Goal: Information Seeking & Learning: Learn about a topic

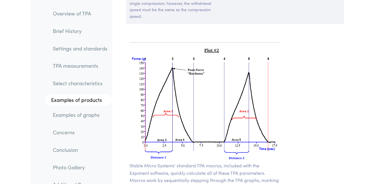
scroll to position [4660, 0]
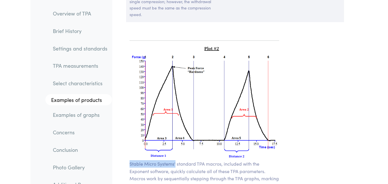
drag, startPoint x: 130, startPoint y: 120, endPoint x: 175, endPoint y: 120, distance: 44.8
copy p "Stable Micro Systems'"
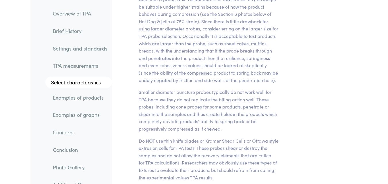
scroll to position [2765, 0]
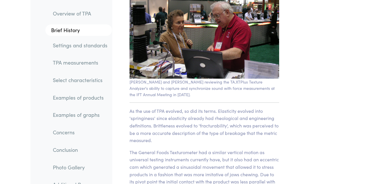
scroll to position [866, 0]
click at [73, 65] on link "TPA measurements" at bounding box center [80, 62] width 64 height 13
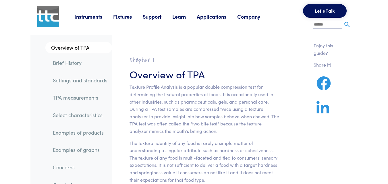
scroll to position [3, 0]
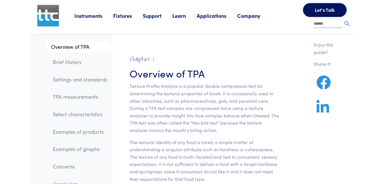
click at [92, 96] on link "TPA measurements" at bounding box center [80, 96] width 64 height 13
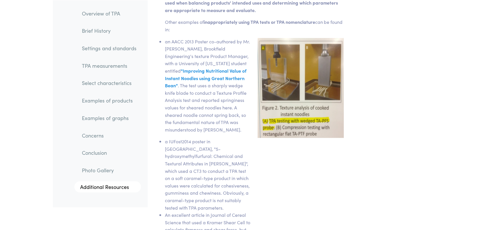
scroll to position [8720, 0]
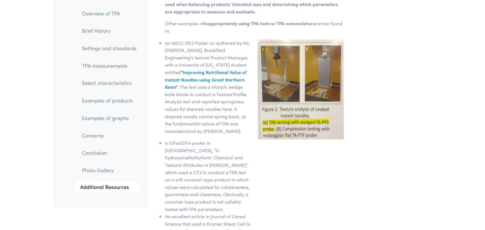
click at [116, 66] on link "TPA measurements" at bounding box center [109, 65] width 64 height 13
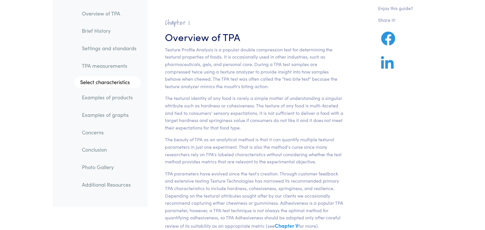
scroll to position [0, 0]
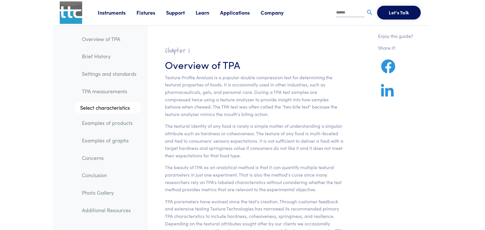
click at [99, 39] on link "Overview of TPA" at bounding box center [109, 38] width 64 height 13
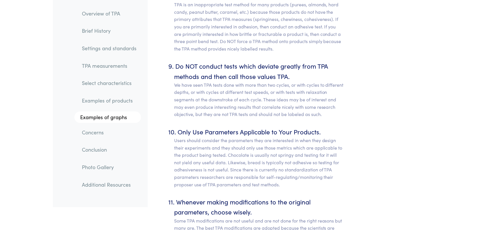
scroll to position [3106, 0]
